Goal: Use online tool/utility

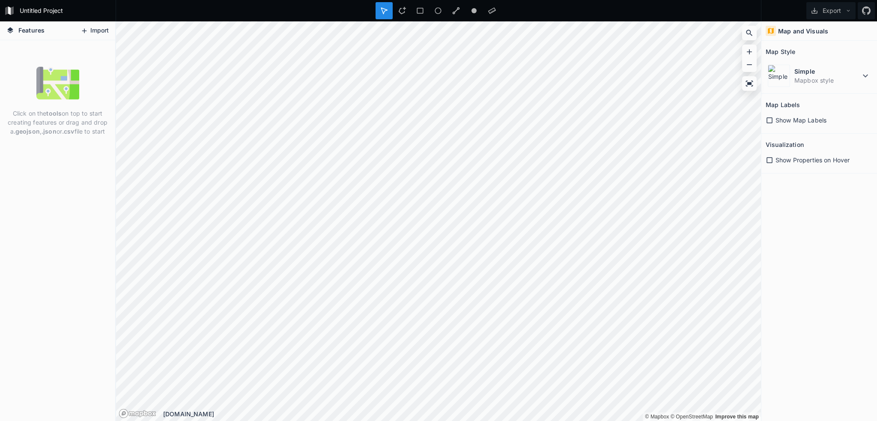
click at [87, 34] on button "Import" at bounding box center [94, 31] width 37 height 14
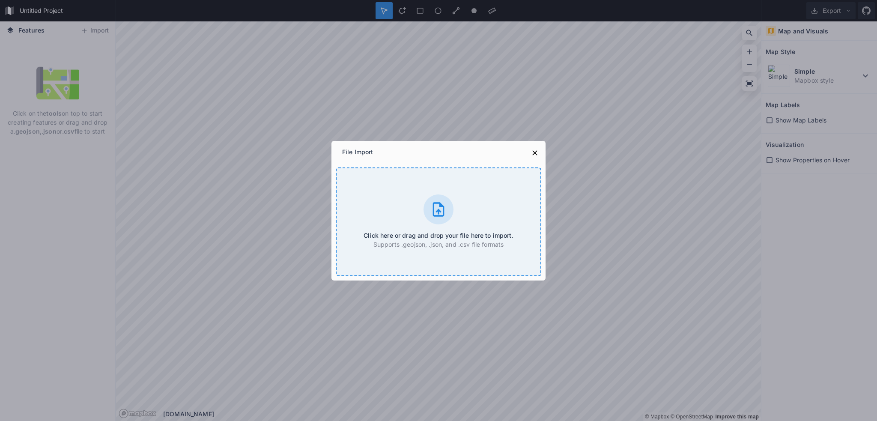
click at [442, 207] on icon at bounding box center [439, 209] width 12 height 14
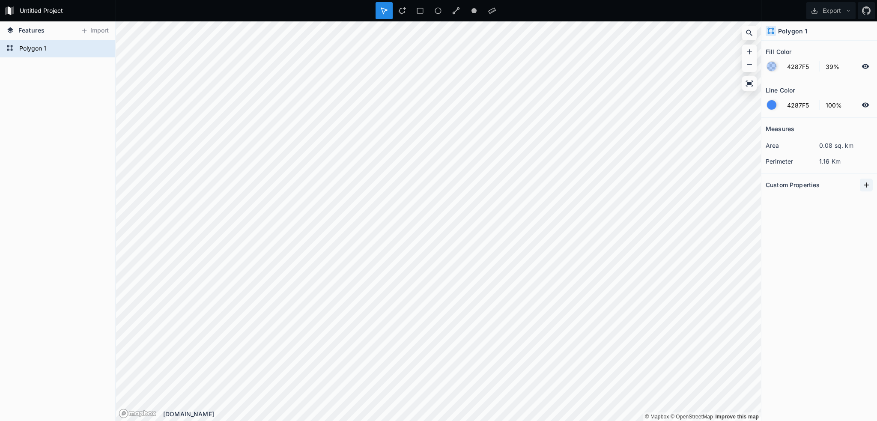
click at [867, 186] on icon at bounding box center [866, 185] width 9 height 9
click at [867, 202] on icon "button" at bounding box center [867, 200] width 8 height 8
click at [771, 106] on div at bounding box center [771, 104] width 9 height 9
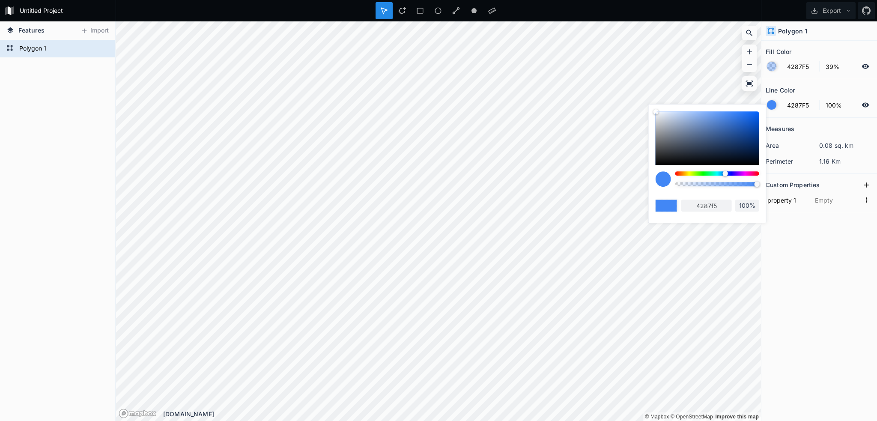
click at [771, 106] on div at bounding box center [771, 104] width 9 height 9
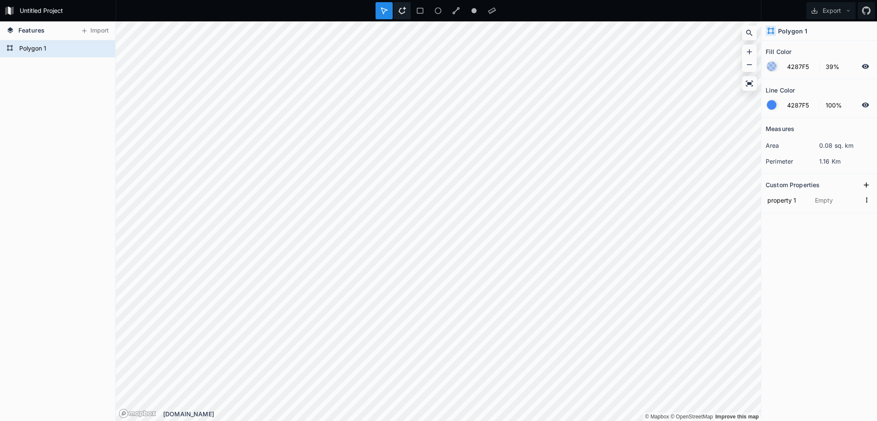
click at [402, 12] on icon at bounding box center [402, 11] width 8 height 8
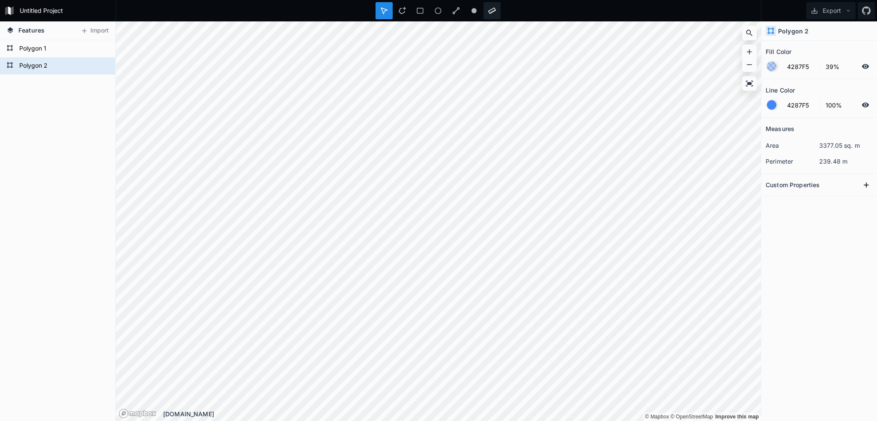
click at [493, 11] on icon at bounding box center [492, 11] width 8 height 6
click at [27, 78] on div "Delete" at bounding box center [55, 78] width 86 height 18
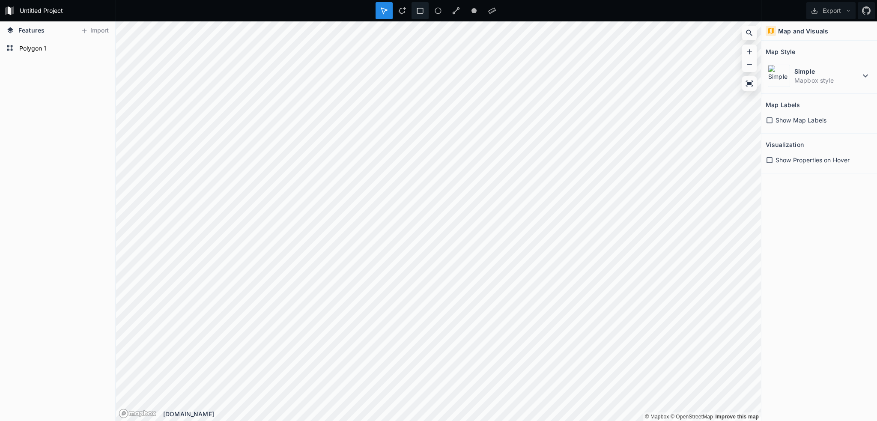
click at [423, 12] on icon at bounding box center [420, 11] width 8 height 8
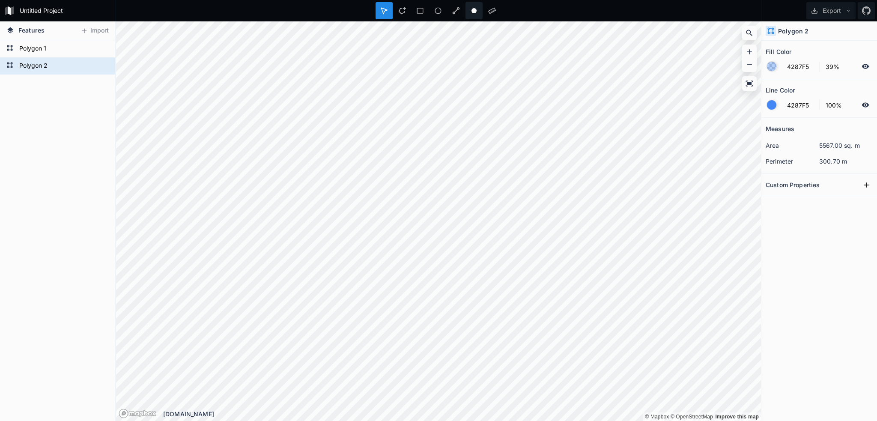
click at [475, 14] on icon at bounding box center [474, 11] width 8 height 8
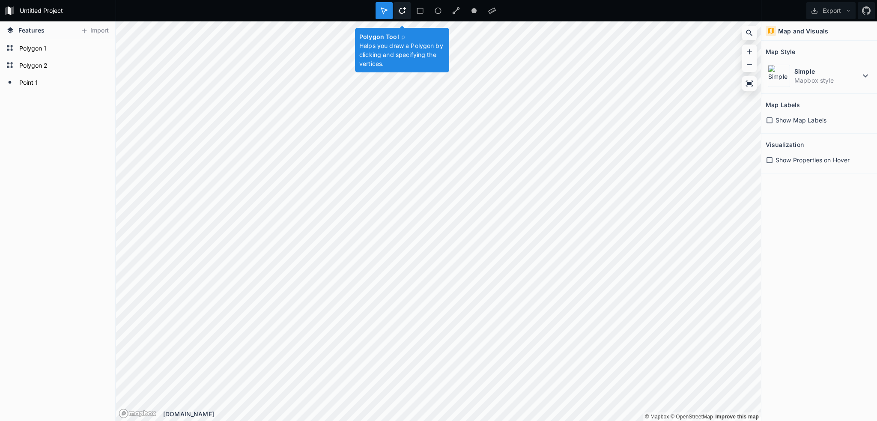
click at [403, 9] on icon at bounding box center [402, 11] width 8 height 8
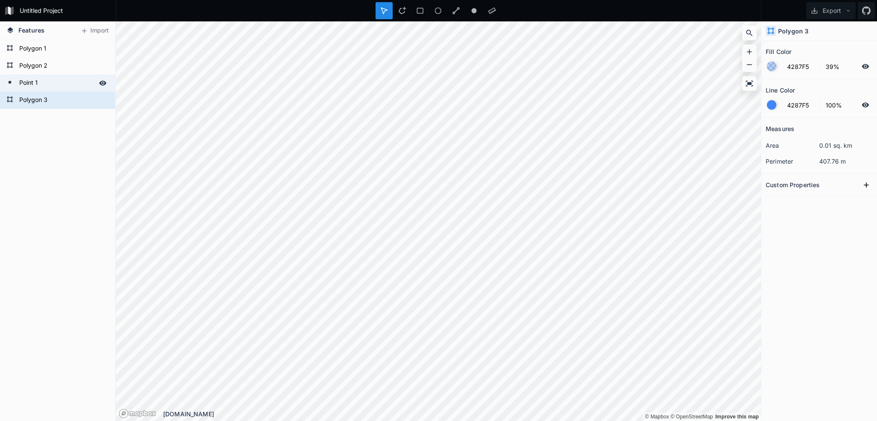
click at [24, 82] on form "Point 1" at bounding box center [57, 83] width 80 height 13
type input "FFFFFF"
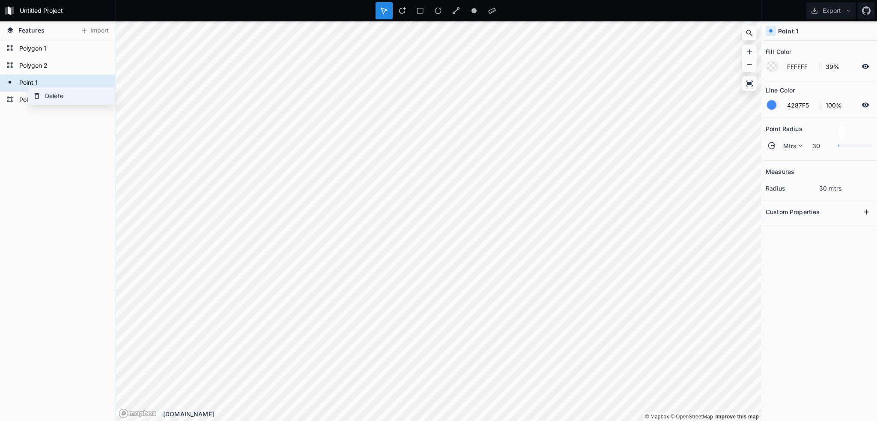
click at [48, 97] on div "Delete" at bounding box center [72, 96] width 86 height 18
click at [62, 99] on div "Delete" at bounding box center [80, 98] width 86 height 18
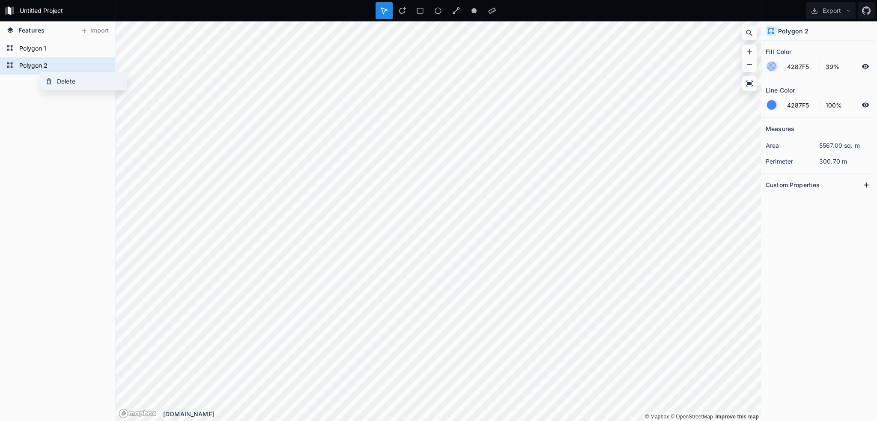
click at [60, 80] on div "Delete" at bounding box center [84, 81] width 86 height 18
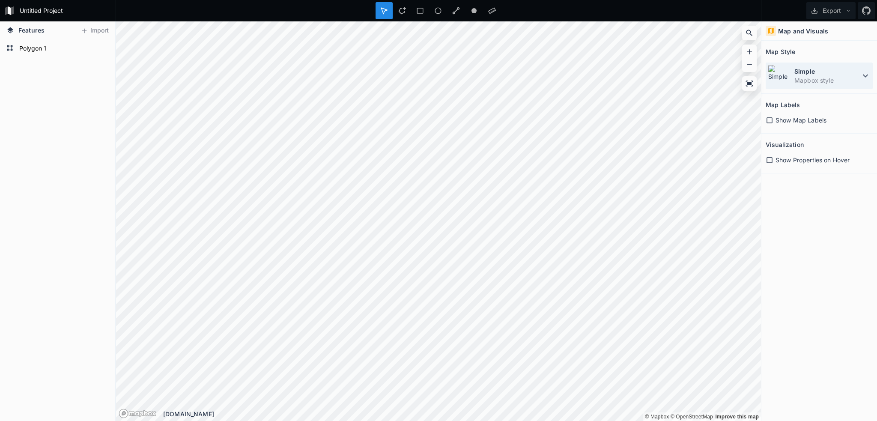
click at [867, 77] on icon at bounding box center [865, 76] width 10 height 10
